Goal: Task Accomplishment & Management: Manage account settings

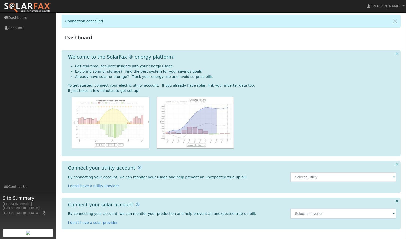
click at [394, 178] on span at bounding box center [394, 178] width 2 height 6
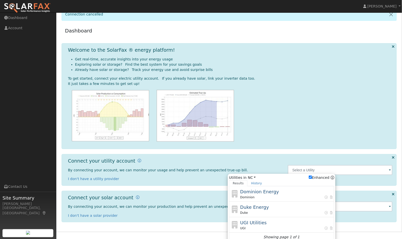
scroll to position [11, 0]
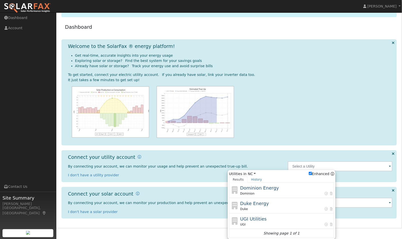
click at [373, 119] on div at bounding box center [230, 112] width 325 height 52
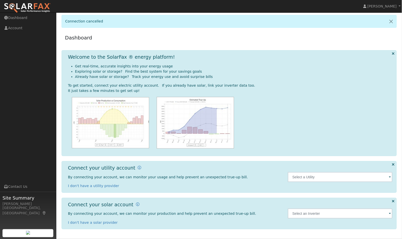
scroll to position [0, 0]
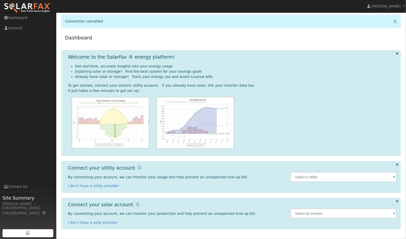
click at [397, 213] on div at bounding box center [343, 214] width 111 height 24
click at [392, 214] on input "text" at bounding box center [344, 214] width 106 height 10
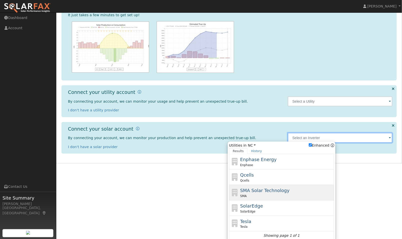
scroll to position [79, 0]
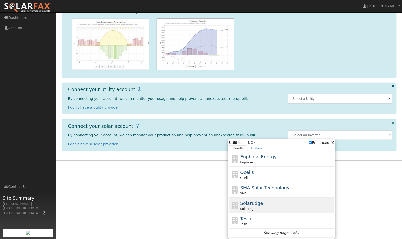
click at [260, 203] on span "SolarEdge" at bounding box center [251, 203] width 23 height 5
type input "SolarEdge"
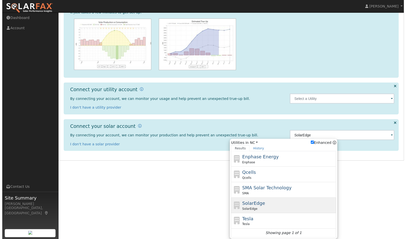
scroll to position [1, 0]
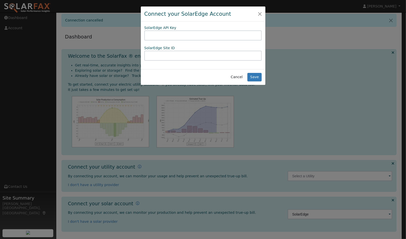
click at [182, 34] on input "text" at bounding box center [203, 36] width 118 height 10
paste input "0ZTKMKGLXP82AUGDAX90RMEEACWWM3DZ"
type input "0ZTKMKGLXP82AUGDAX90RMEEACWWM3DZ"
paste input "1187125"
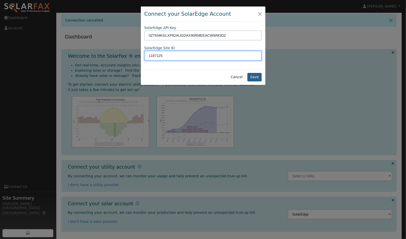
type input "1187125"
drag, startPoint x: 255, startPoint y: 76, endPoint x: 256, endPoint y: 79, distance: 3.3
click at [255, 77] on button "Save" at bounding box center [254, 77] width 15 height 9
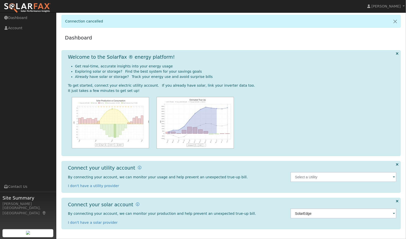
scroll to position [0, 0]
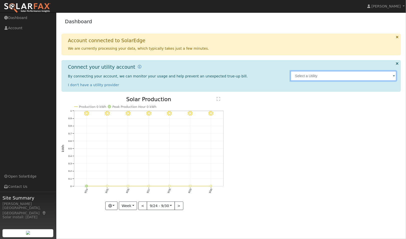
click at [391, 78] on input "text" at bounding box center [344, 76] width 106 height 10
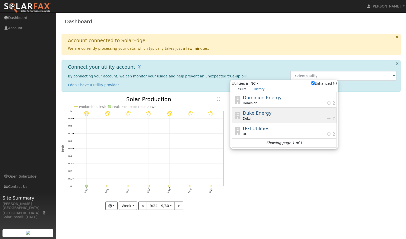
click at [259, 116] on div "Duke Energy Duke" at bounding box center [289, 115] width 93 height 11
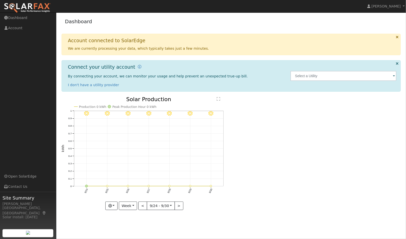
type input "Duke"
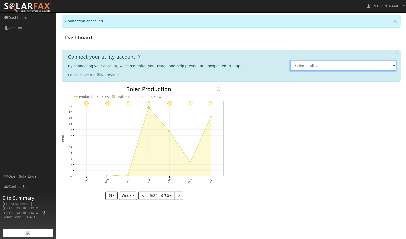
click at [390, 66] on input "text" at bounding box center [344, 66] width 106 height 10
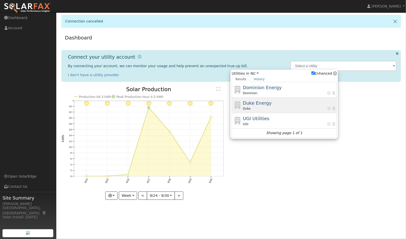
click at [272, 106] on div "Duke Energy Duke" at bounding box center [289, 105] width 93 height 11
type input "Duke"
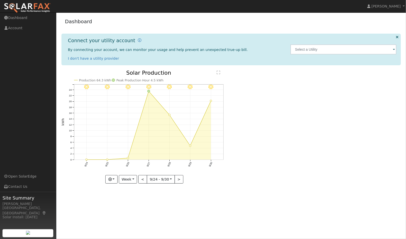
click at [393, 50] on span at bounding box center [394, 50] width 2 height 6
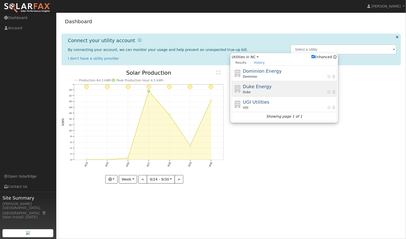
click at [260, 86] on span "Duke Energy" at bounding box center [257, 86] width 29 height 5
type input "Duke"
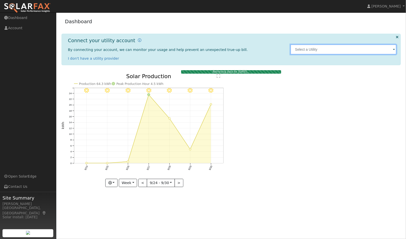
click at [395, 51] on input "text" at bounding box center [344, 50] width 106 height 10
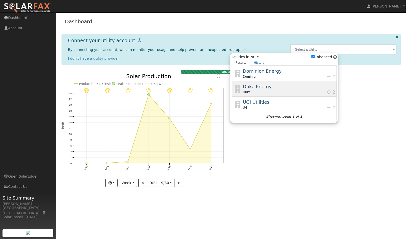
click at [250, 90] on div "Duke" at bounding box center [289, 92] width 93 height 5
type input "Duke"
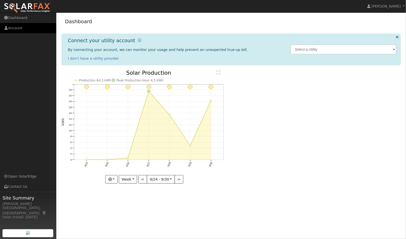
click at [18, 28] on link "Account" at bounding box center [28, 28] width 56 height 10
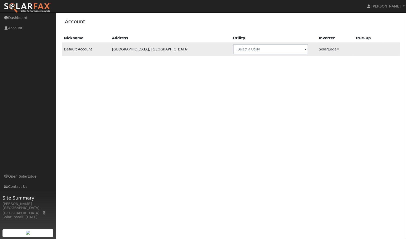
click at [305, 50] on span at bounding box center [306, 50] width 2 height 6
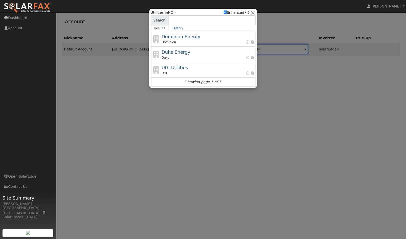
click at [194, 58] on div "Duke" at bounding box center [208, 58] width 93 height 5
type input "Duke"
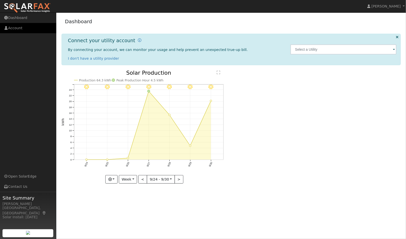
click at [15, 28] on link "Account" at bounding box center [28, 28] width 56 height 10
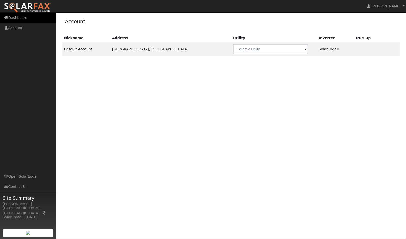
click at [18, 20] on link "Dashboard" at bounding box center [28, 18] width 56 height 10
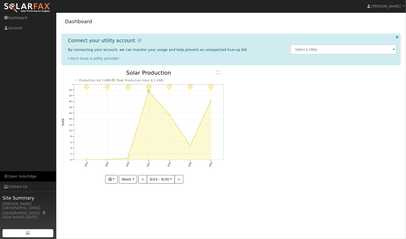
click at [33, 176] on link "Open SolarEdge" at bounding box center [28, 177] width 56 height 10
click at [19, 29] on link "Account" at bounding box center [28, 28] width 56 height 10
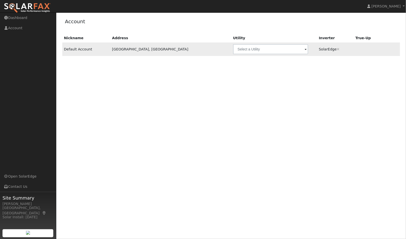
click at [305, 50] on span at bounding box center [306, 50] width 2 height 6
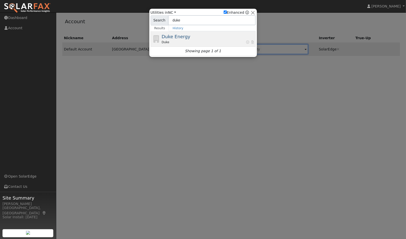
type input "duke"
click at [220, 44] on div "Duke" at bounding box center [208, 42] width 93 height 5
type input "Duke"
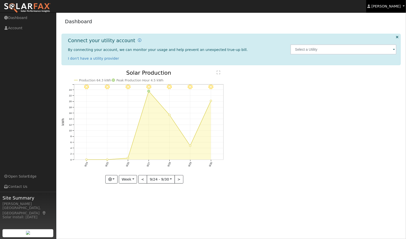
click at [403, 9] on link "[PERSON_NAME]" at bounding box center [386, 6] width 40 height 13
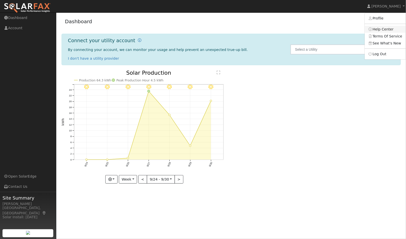
click at [384, 29] on link "Help Center" at bounding box center [385, 29] width 41 height 7
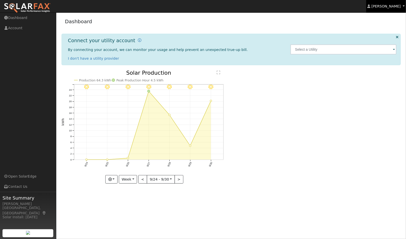
click at [402, 7] on link "[PERSON_NAME]" at bounding box center [386, 6] width 40 height 13
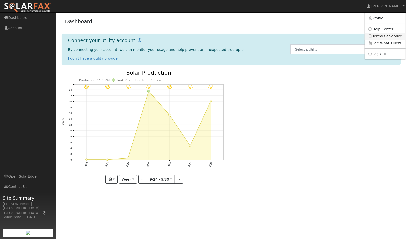
click at [383, 38] on link "Terms Of Service" at bounding box center [385, 36] width 41 height 7
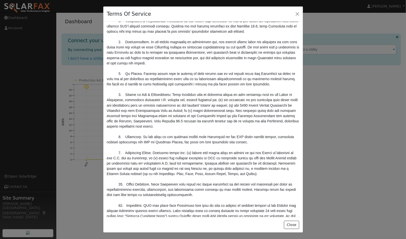
scroll to position [1653, 0]
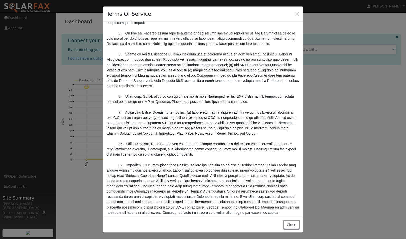
drag, startPoint x: 289, startPoint y: 224, endPoint x: 294, endPoint y: 217, distance: 8.4
click at [289, 224] on button "Close" at bounding box center [291, 225] width 15 height 9
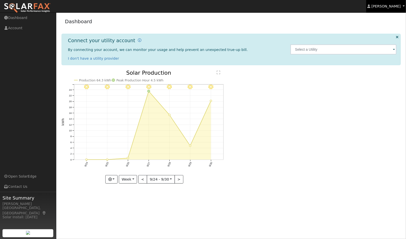
click at [401, 5] on span "[PERSON_NAME]" at bounding box center [386, 6] width 29 height 4
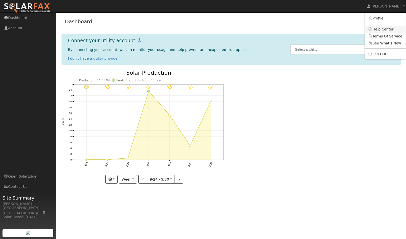
click at [390, 27] on link "Help Center" at bounding box center [385, 29] width 41 height 7
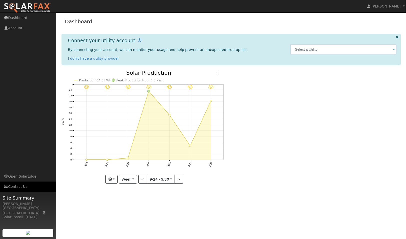
click at [19, 188] on link "Contact Us" at bounding box center [28, 187] width 56 height 10
click at [19, 186] on link "Contact Us" at bounding box center [28, 187] width 56 height 10
